Goal: Task Accomplishment & Management: Manage account settings

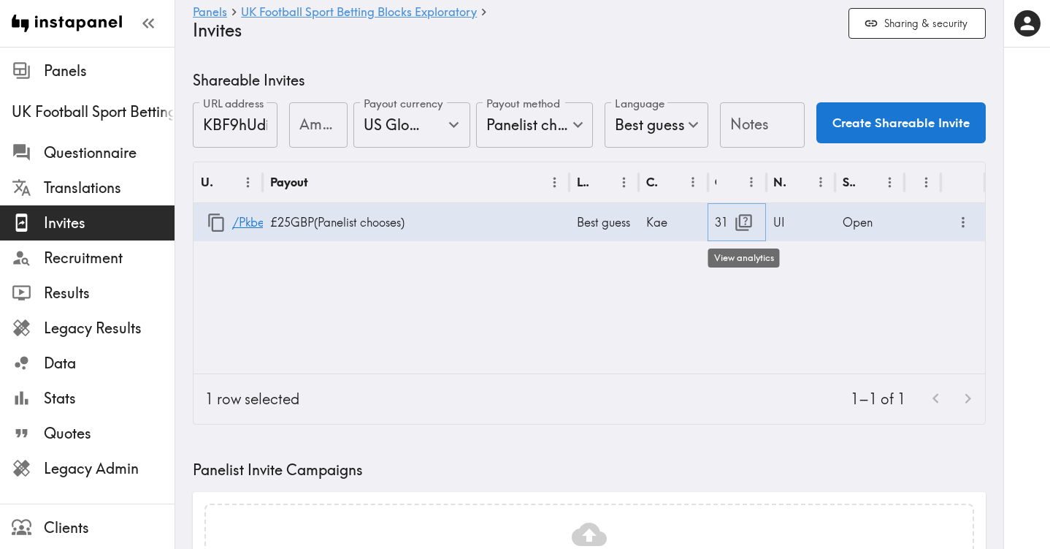
click at [745, 221] on icon "button" at bounding box center [744, 223] width 20 height 20
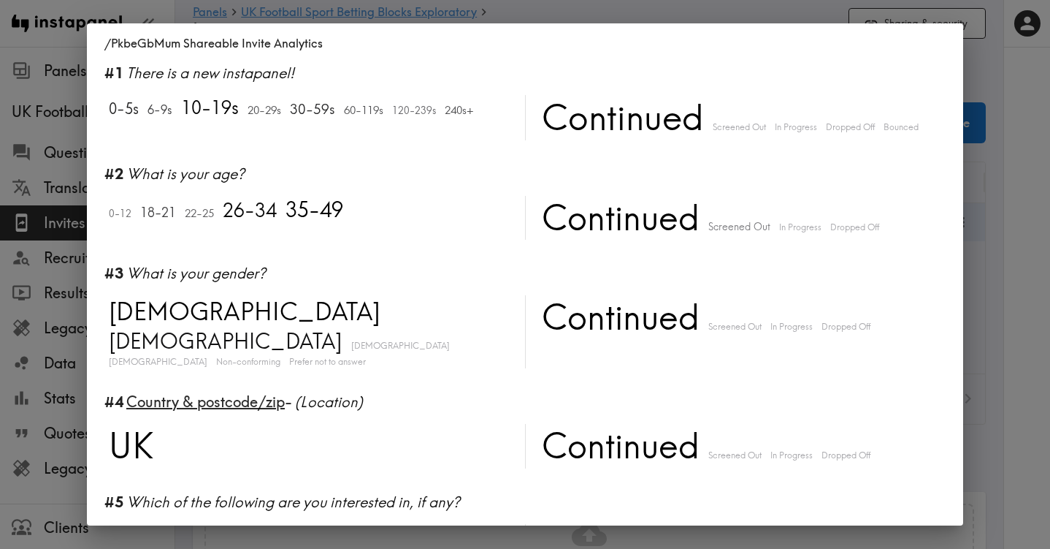
click at [1022, 162] on div "/PkbeGbMum Shareable Invite Analytics #1 There is a new instapanel! 0-5s 6-9s 1…" at bounding box center [525, 274] width 1050 height 549
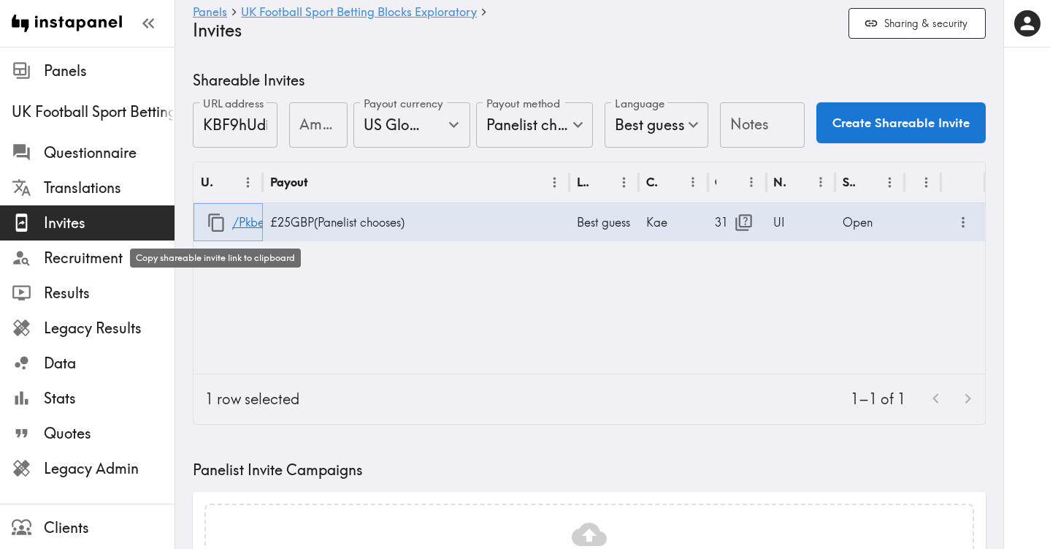
click at [212, 221] on icon "button" at bounding box center [216, 222] width 16 height 18
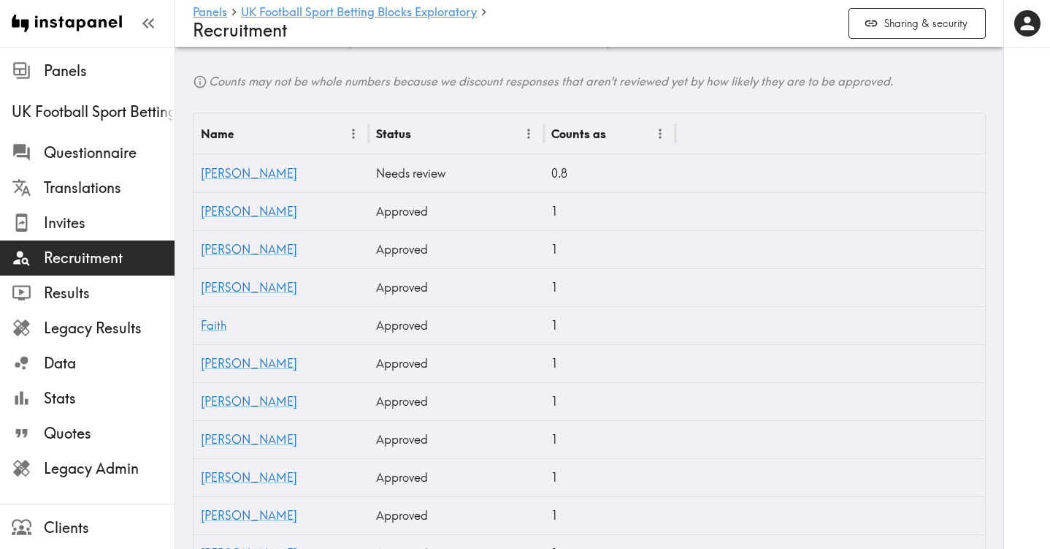
scroll to position [515, 0]
